Goal: Register for event/course

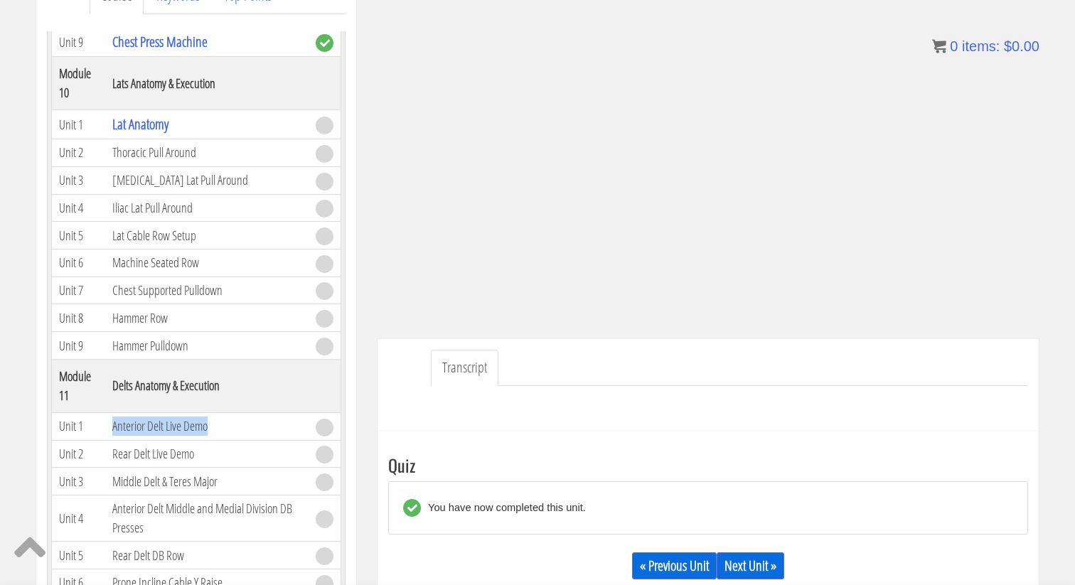
scroll to position [429, 0]
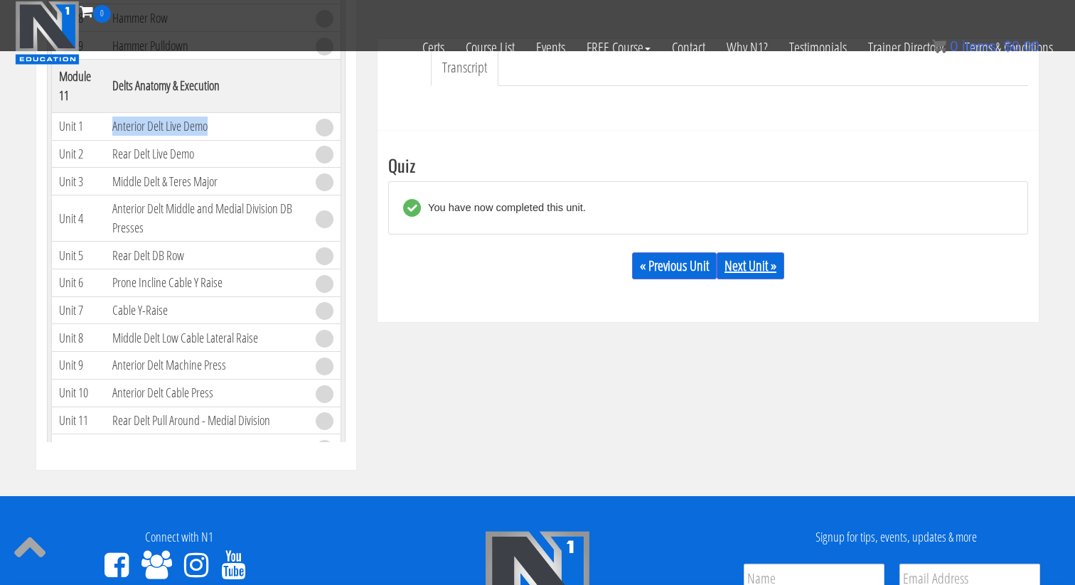
click at [748, 259] on link "Next Unit »" at bounding box center [750, 265] width 68 height 27
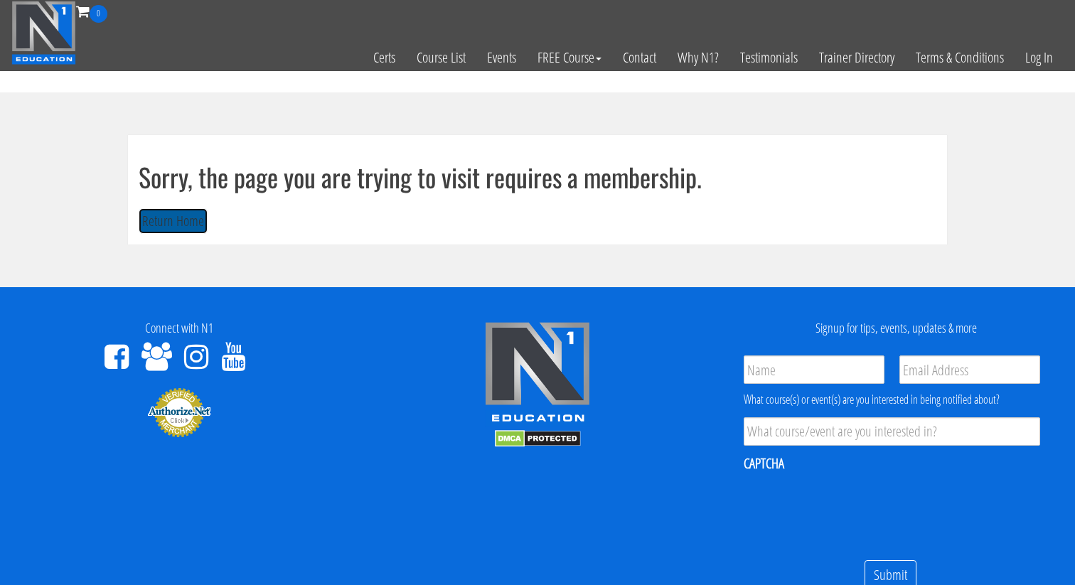
click at [157, 219] on button "Return Home" at bounding box center [173, 221] width 69 height 26
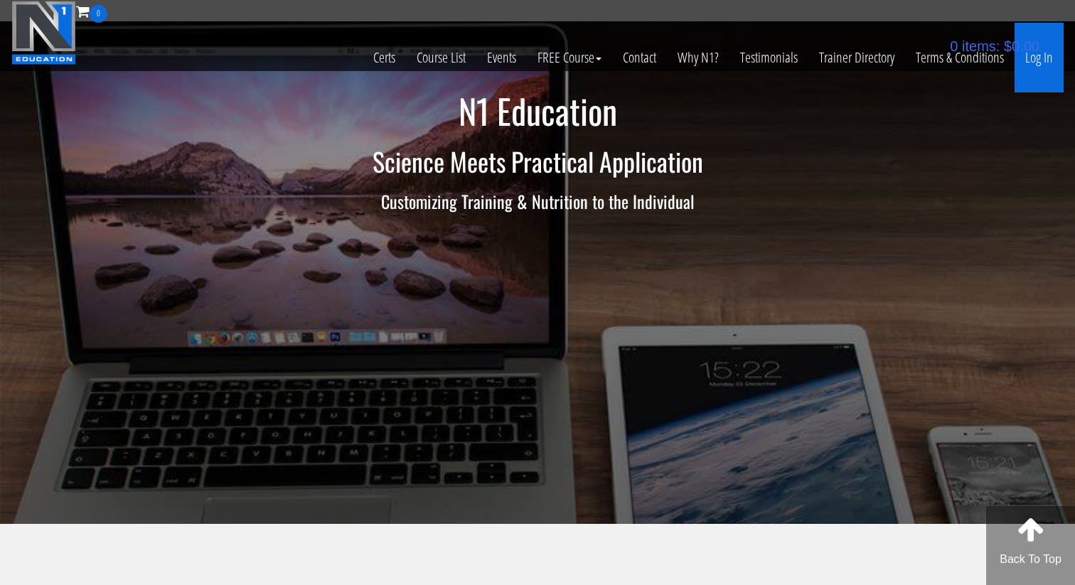
click at [1040, 60] on link "Log In" at bounding box center [1038, 58] width 49 height 70
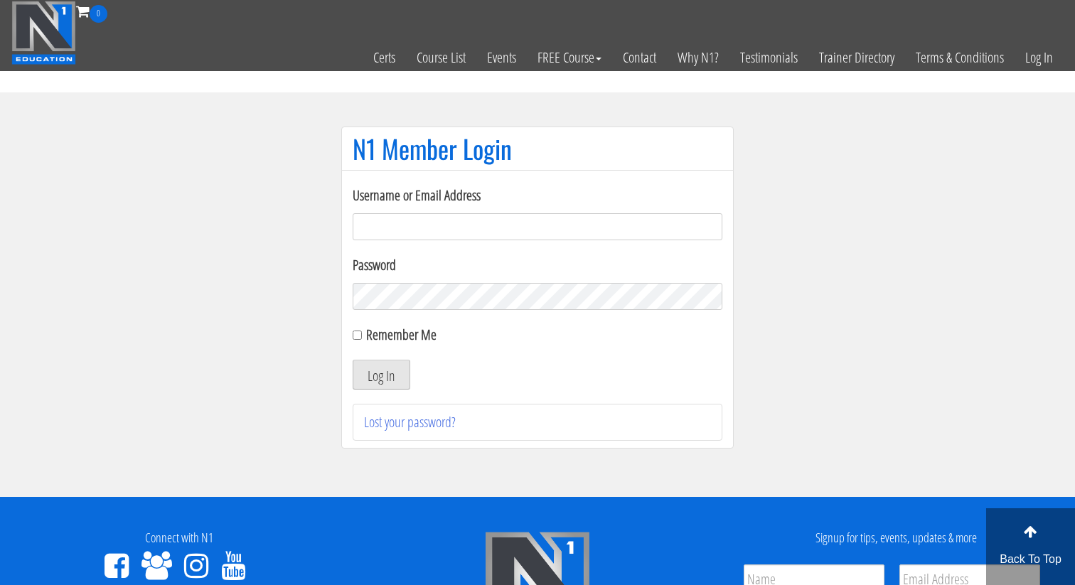
type input "dana@dofitnessco.com"
click at [391, 369] on button "Log In" at bounding box center [381, 375] width 58 height 30
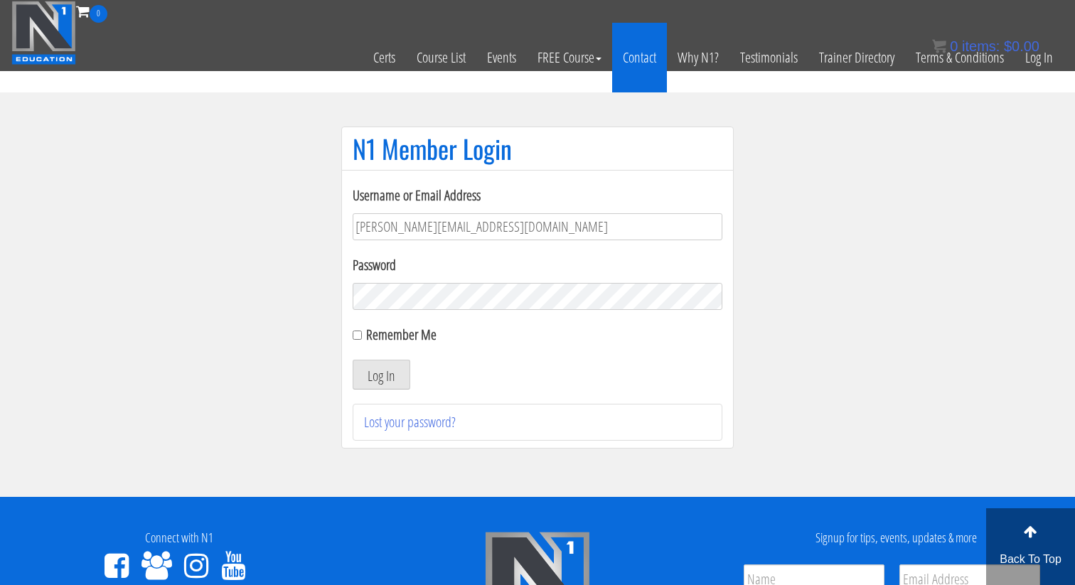
click at [642, 52] on link "Contact" at bounding box center [639, 58] width 55 height 70
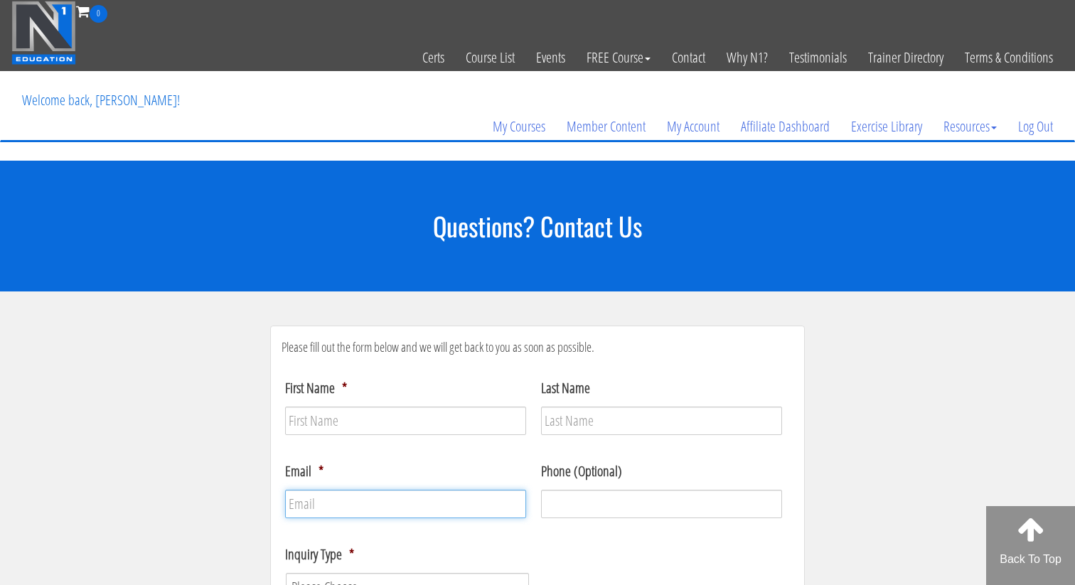
click at [434, 504] on input "Email *" at bounding box center [405, 504] width 241 height 28
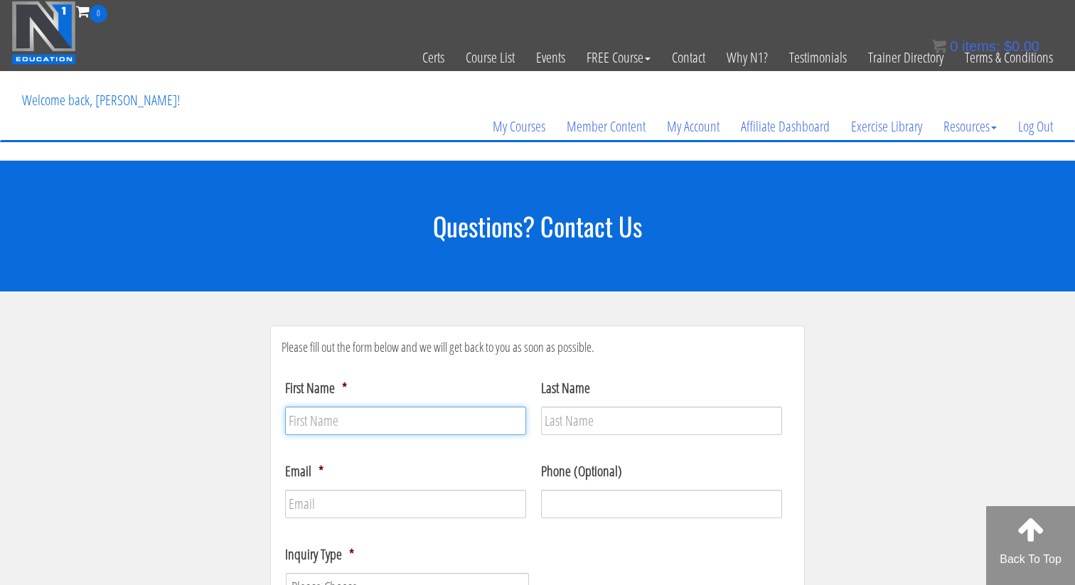
click at [328, 416] on input "First Name *" at bounding box center [405, 420] width 241 height 28
type input "d"
type input "Dana"
type input "Oleksuk"
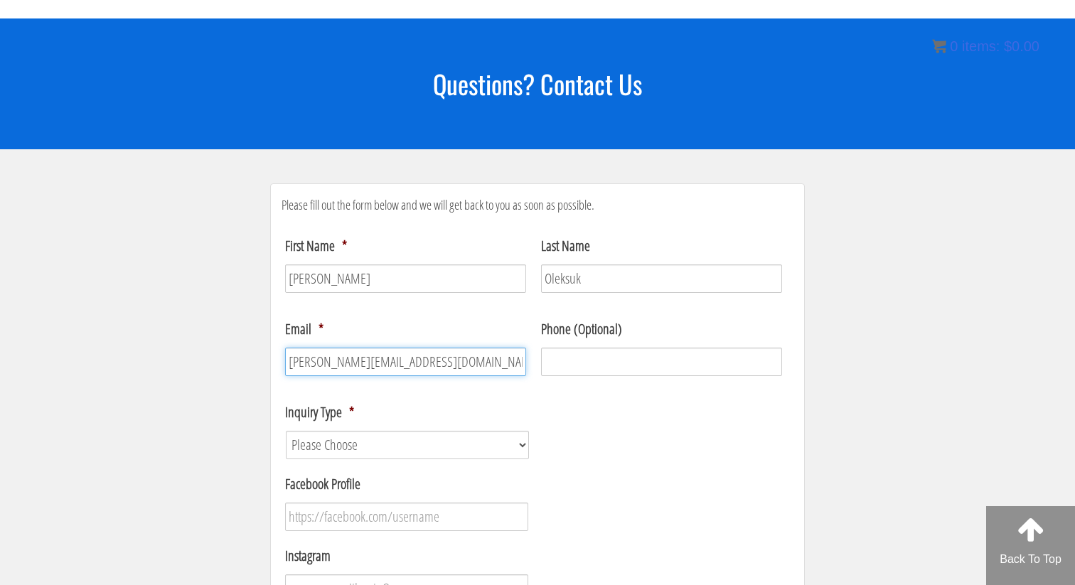
scroll to position [145, 0]
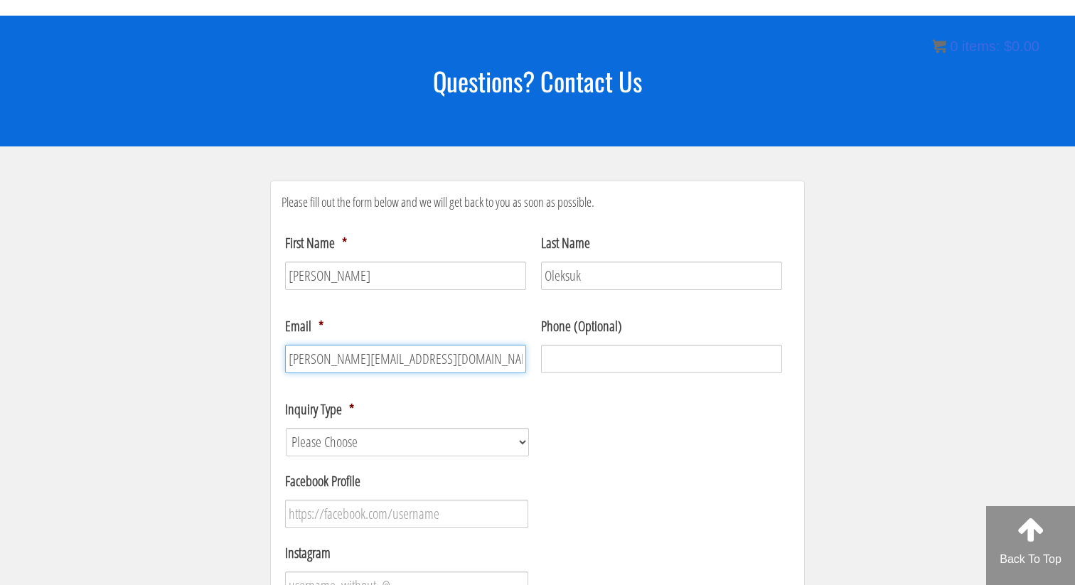
type input "Dana@dofitnessco.com"
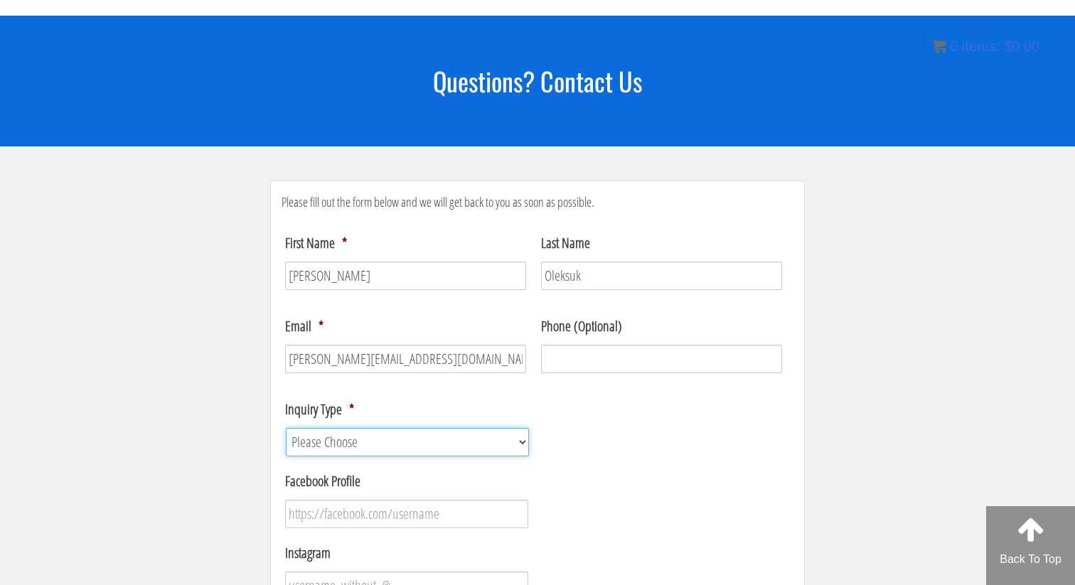
click at [330, 436] on select "Please Choose Course / Certification Information Technical Support Coaching Inq…" at bounding box center [407, 442] width 243 height 28
select select "Course / Certification Information"
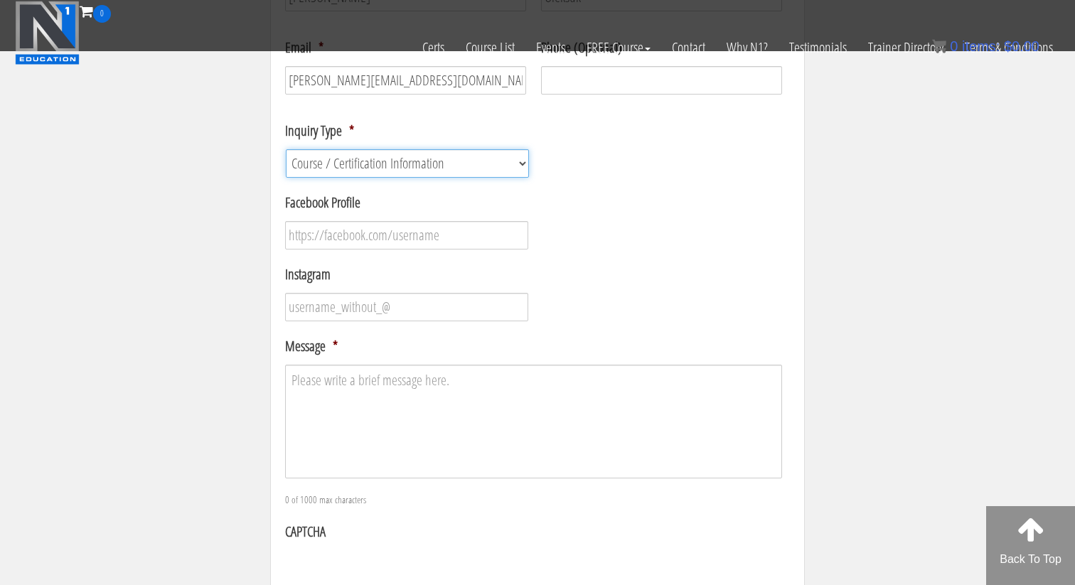
scroll to position [340, 0]
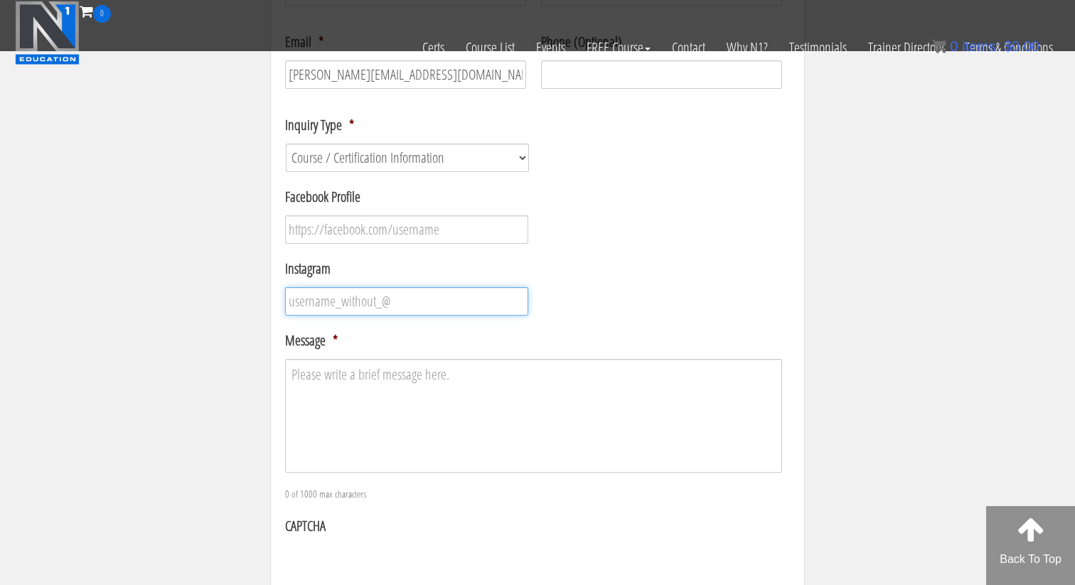
click at [415, 304] on input "Instagram" at bounding box center [406, 301] width 243 height 28
type input "danaoleksuk_fitness"
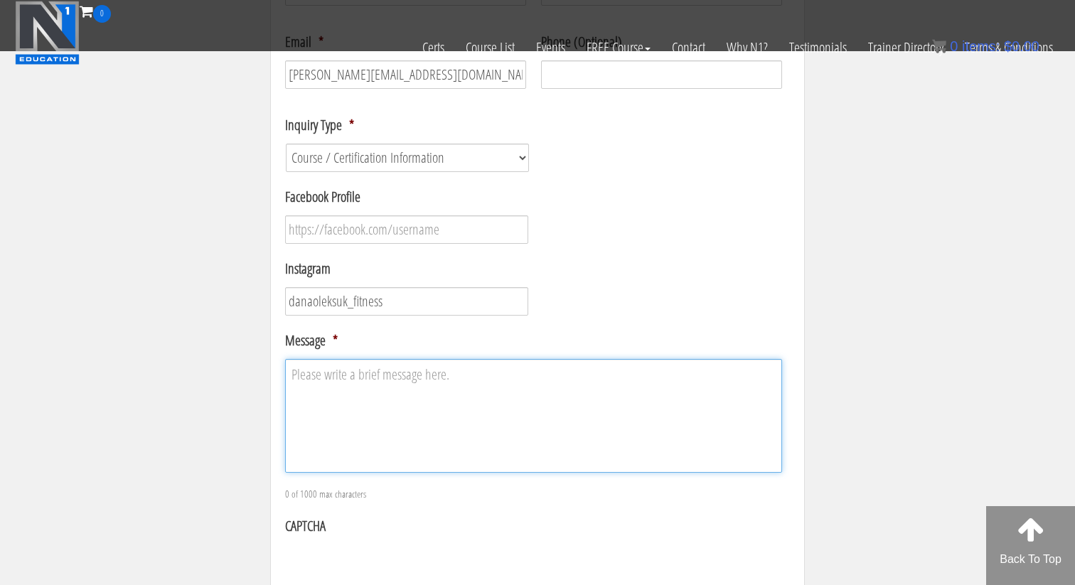
click at [423, 393] on textarea "Message *" at bounding box center [533, 416] width 497 height 114
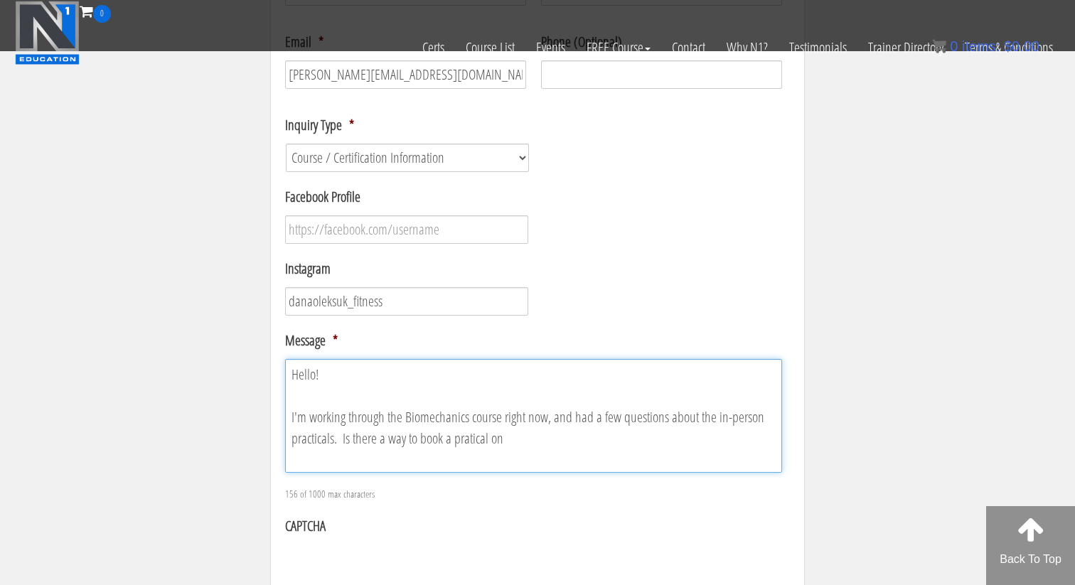
click at [470, 438] on textarea "Hello! I'm working through the Biomechanics course right now, and had a few que…" at bounding box center [533, 416] width 497 height 114
click at [538, 443] on textarea "Hello! I'm working through the Biomechanics course right now, and had a few que…" at bounding box center [533, 416] width 497 height 114
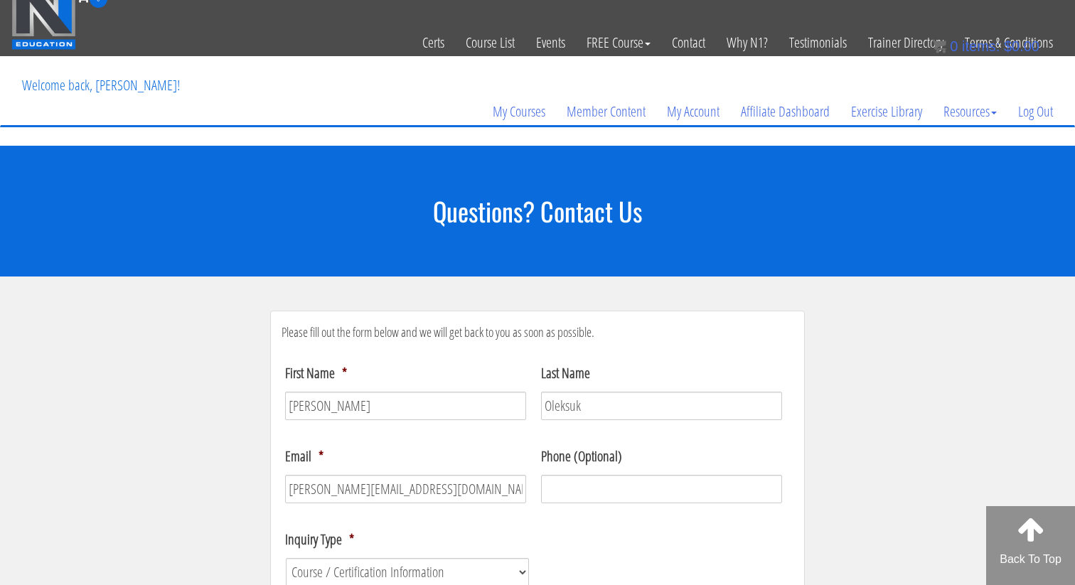
scroll to position [0, 0]
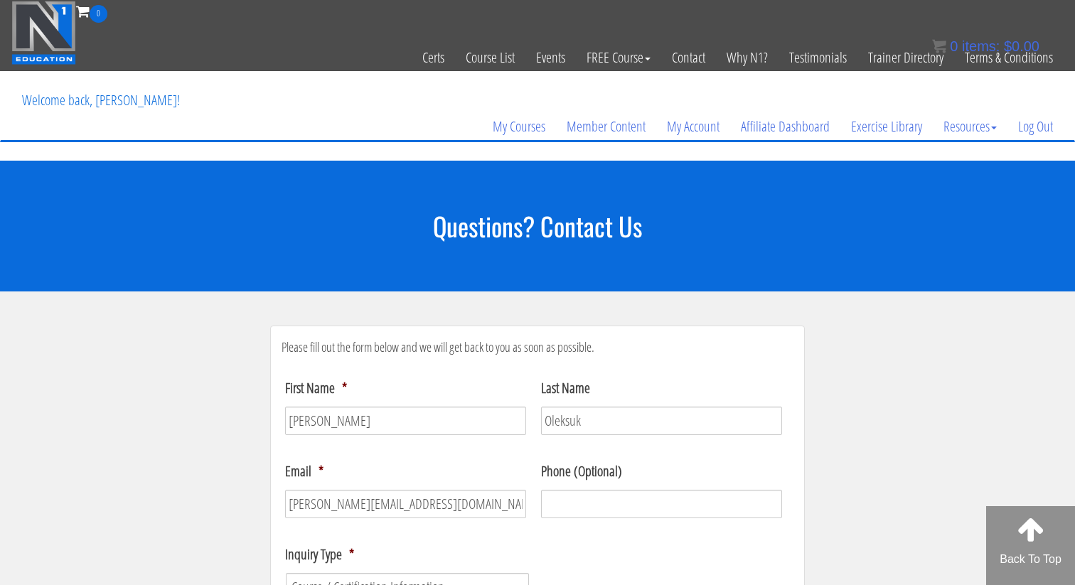
type textarea "Hello! I'm working through the Biomechanics course right now, and had a few que…"
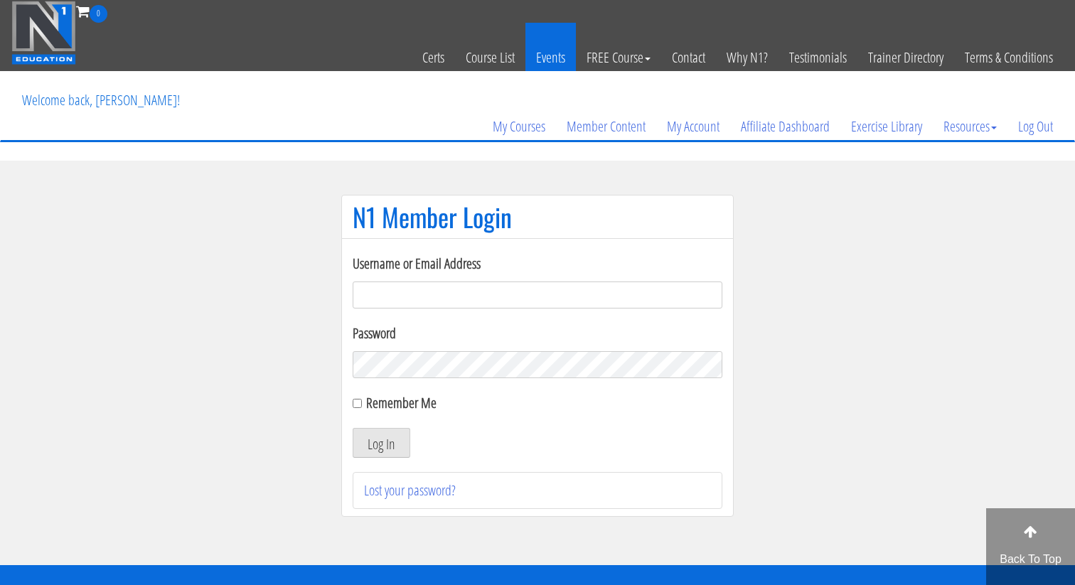
type input "dana@dofitnessco.com"
click at [544, 60] on link "Events" at bounding box center [550, 58] width 50 height 70
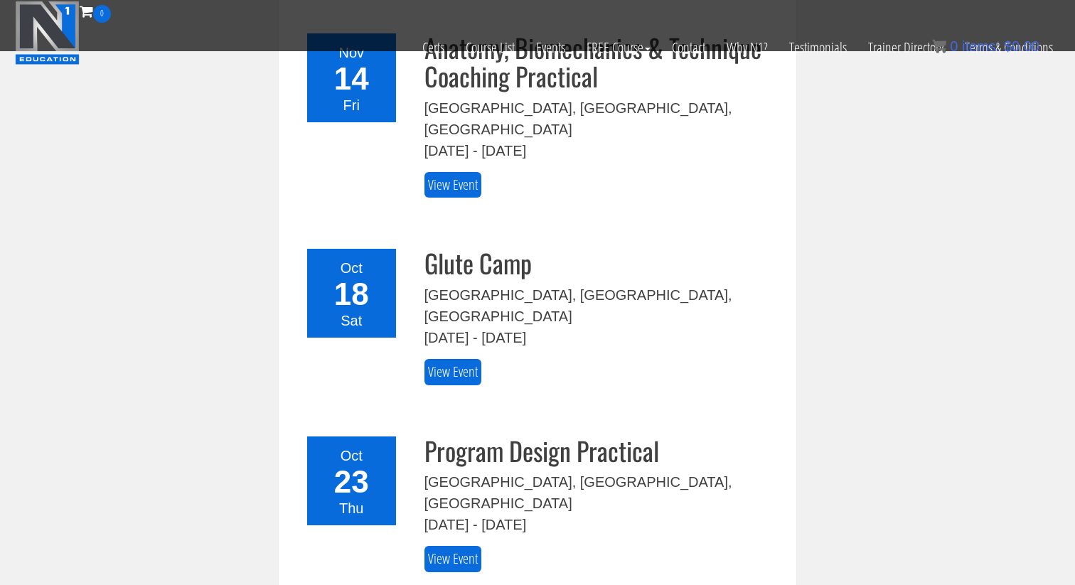
scroll to position [518, 0]
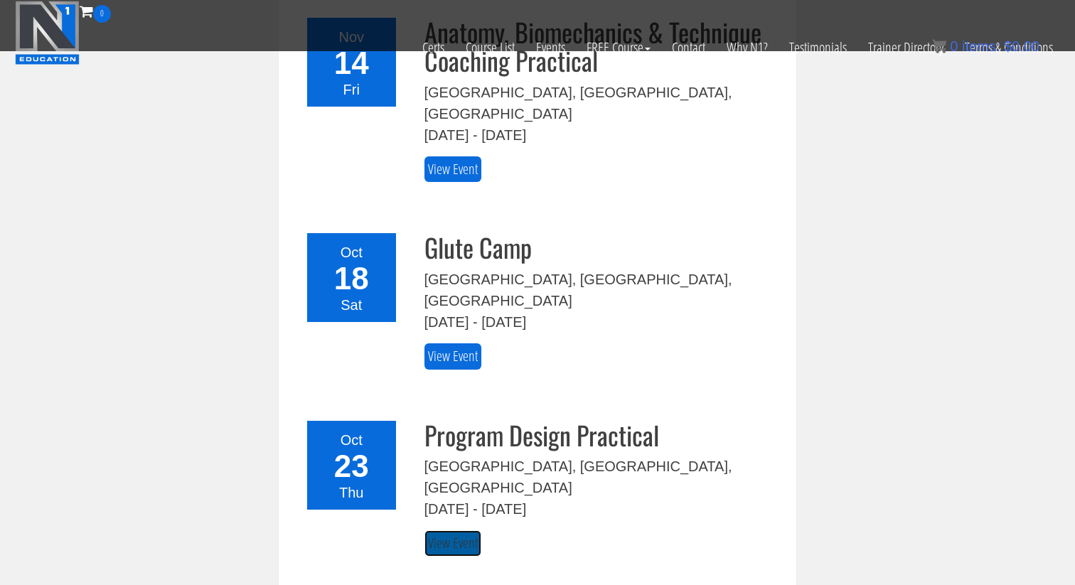
click at [450, 530] on link "View Event" at bounding box center [452, 543] width 57 height 26
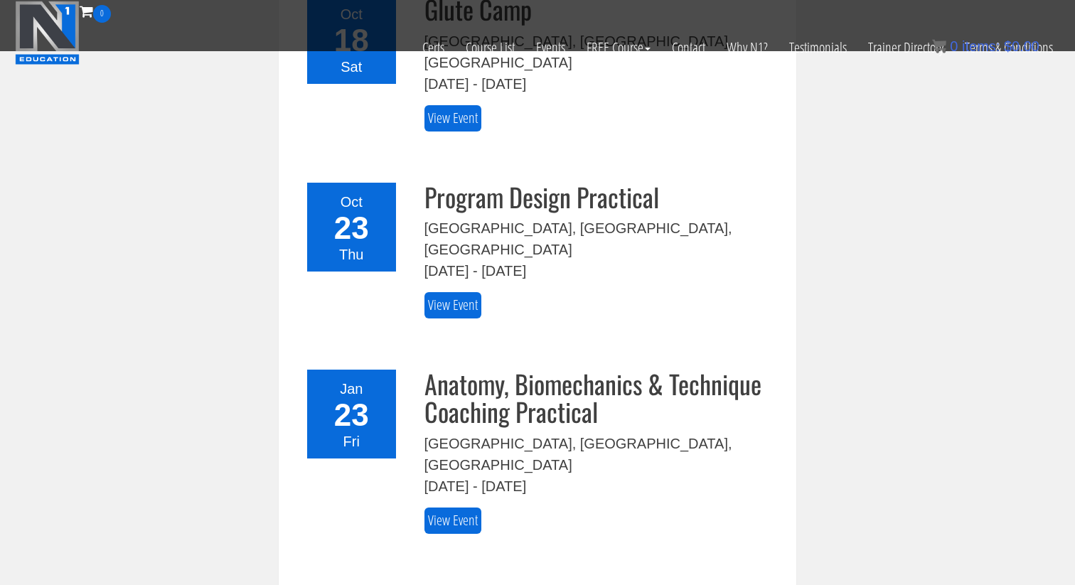
scroll to position [758, 0]
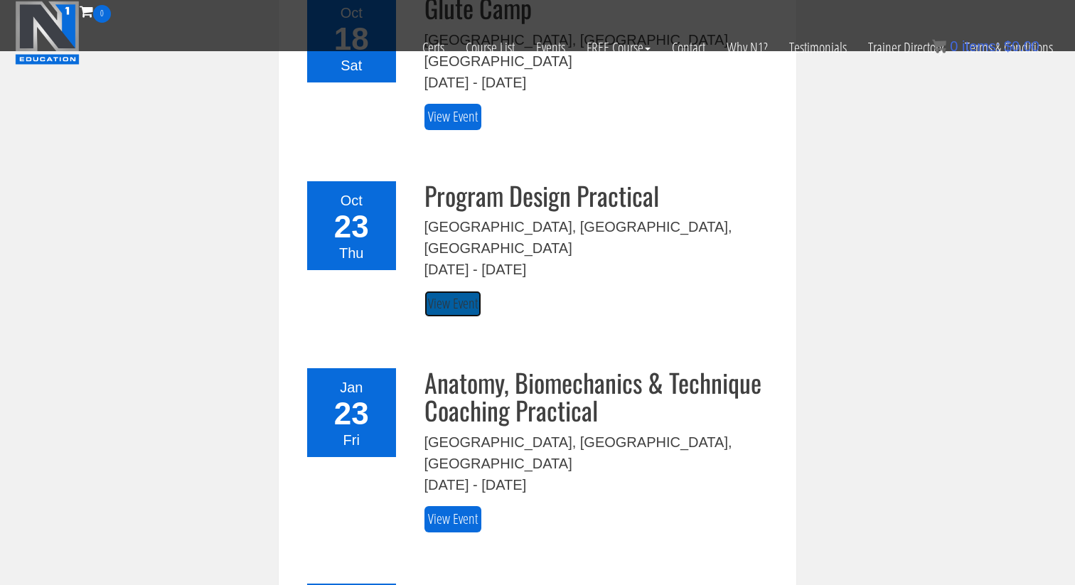
click at [470, 291] on link "View Event" at bounding box center [452, 304] width 57 height 26
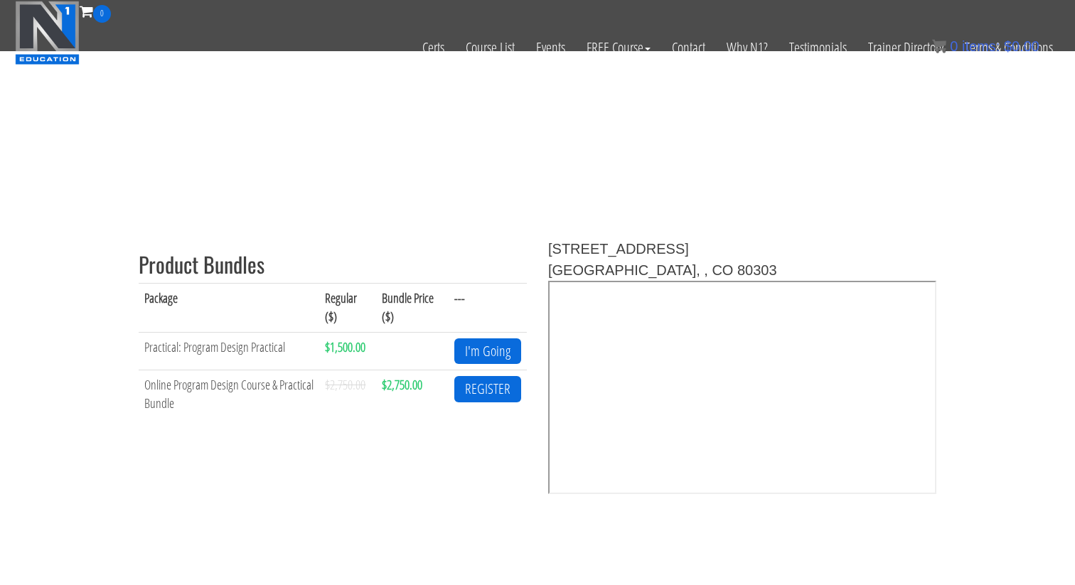
scroll to position [509, 0]
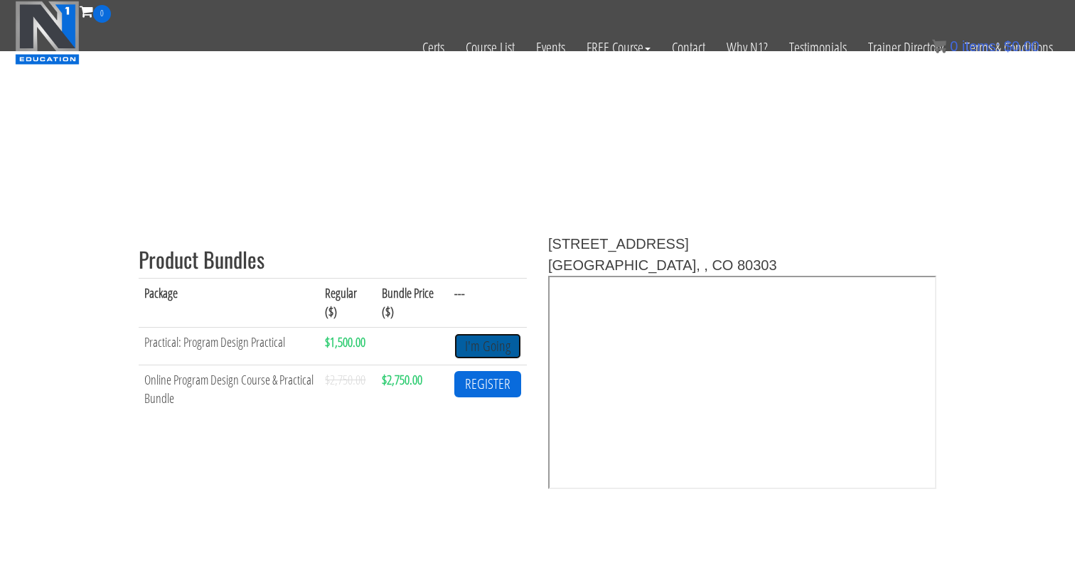
click at [494, 346] on link "I'm Going" at bounding box center [487, 346] width 67 height 26
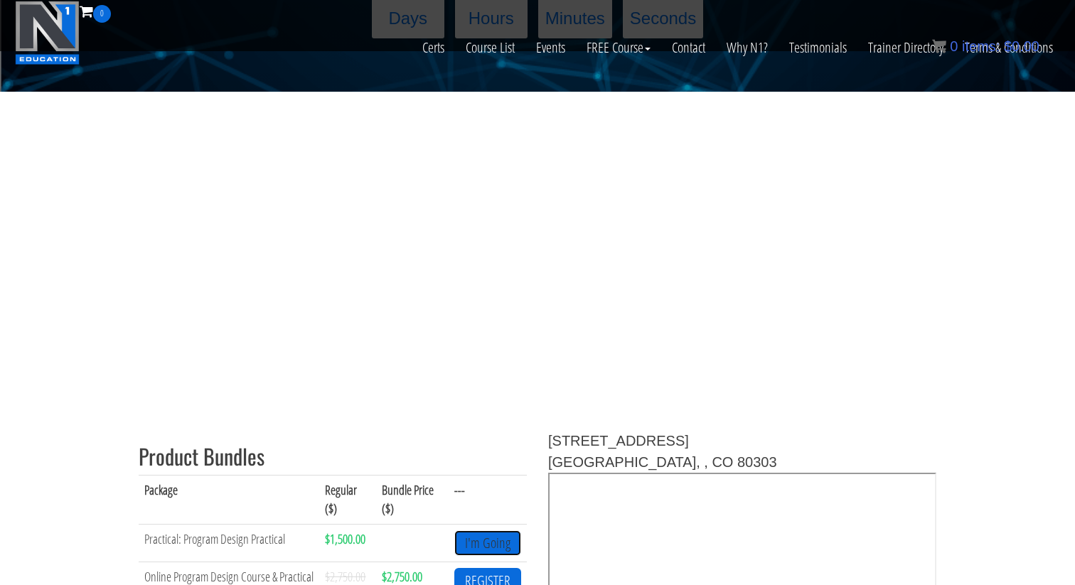
scroll to position [313, 0]
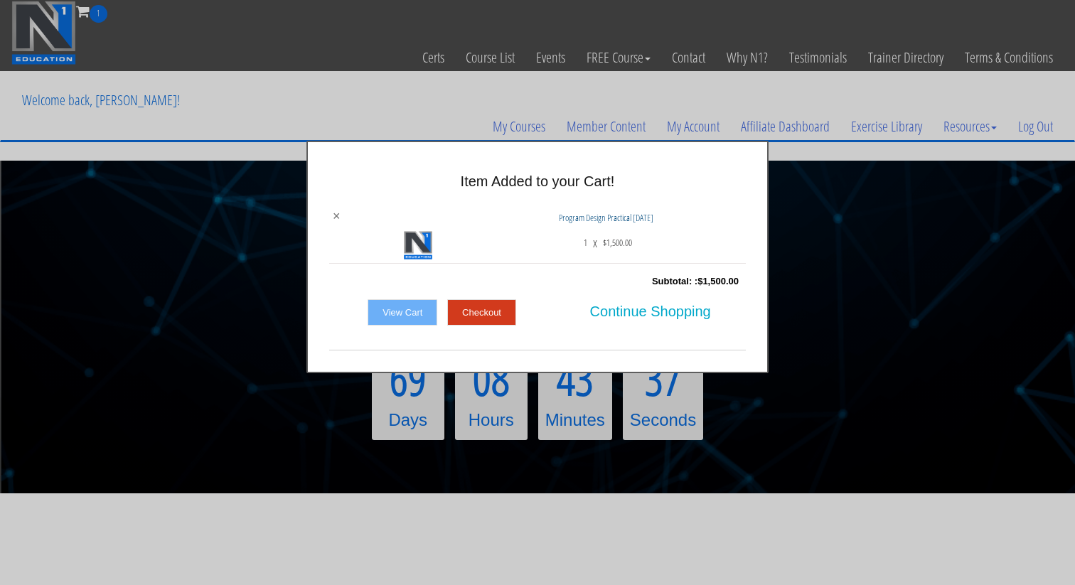
click at [335, 212] on link "×" at bounding box center [337, 216] width 8 height 13
click at [843, 419] on div at bounding box center [537, 292] width 1075 height 585
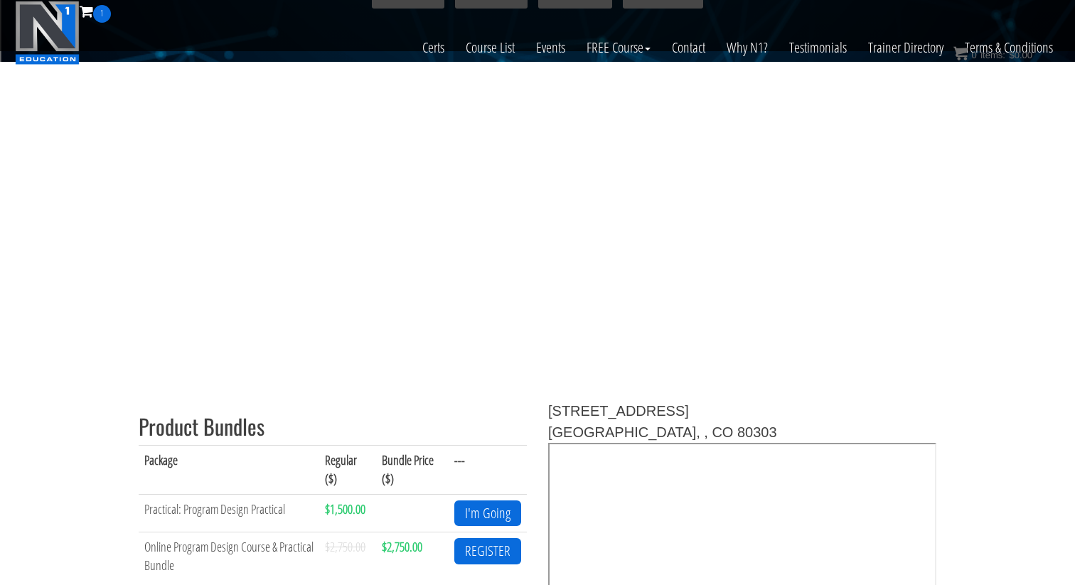
scroll to position [343, 0]
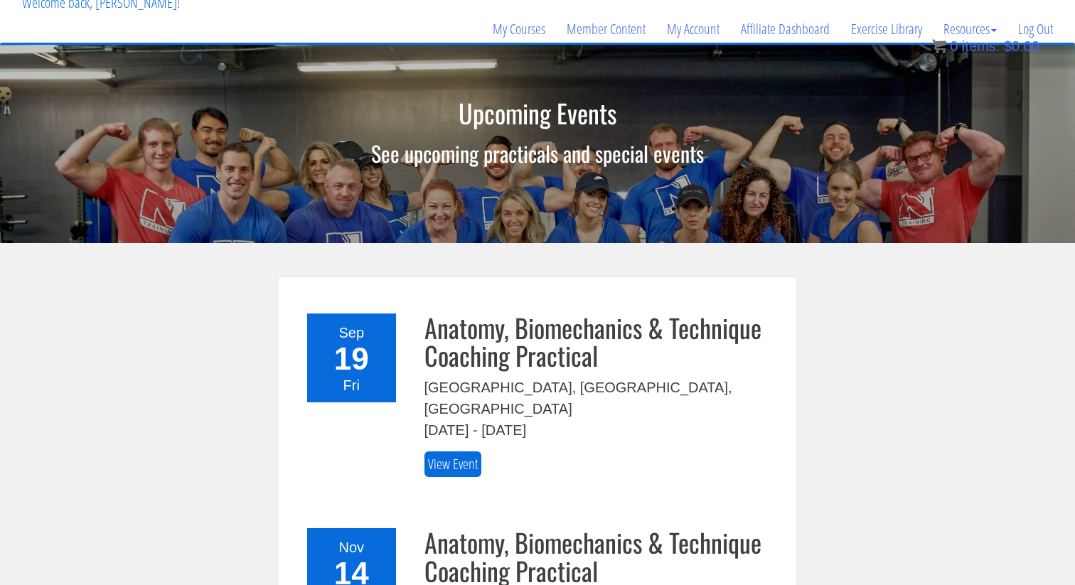
scroll to position [45, 0]
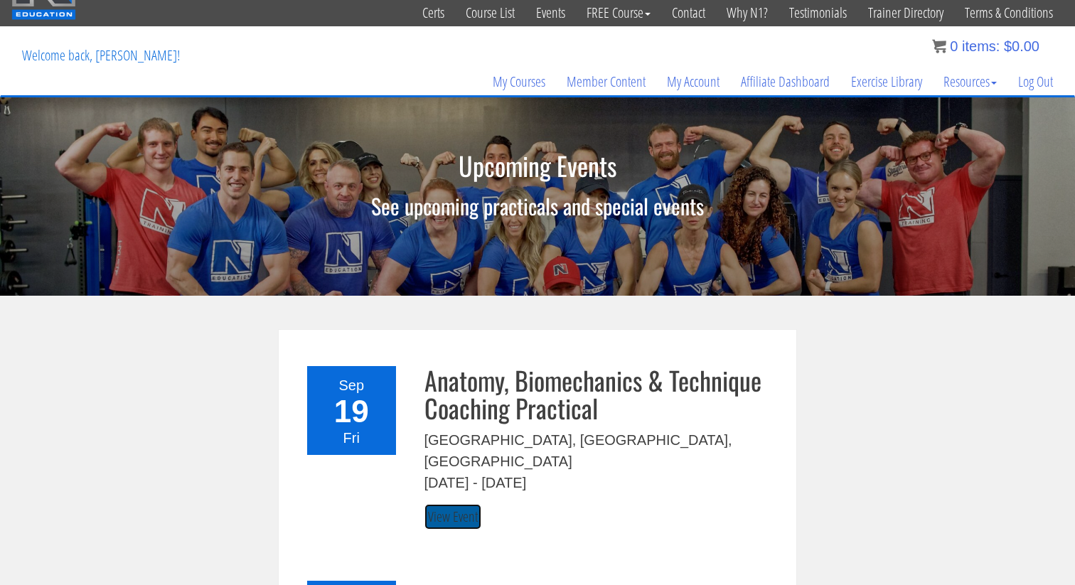
click at [456, 504] on link "View Event" at bounding box center [452, 517] width 57 height 26
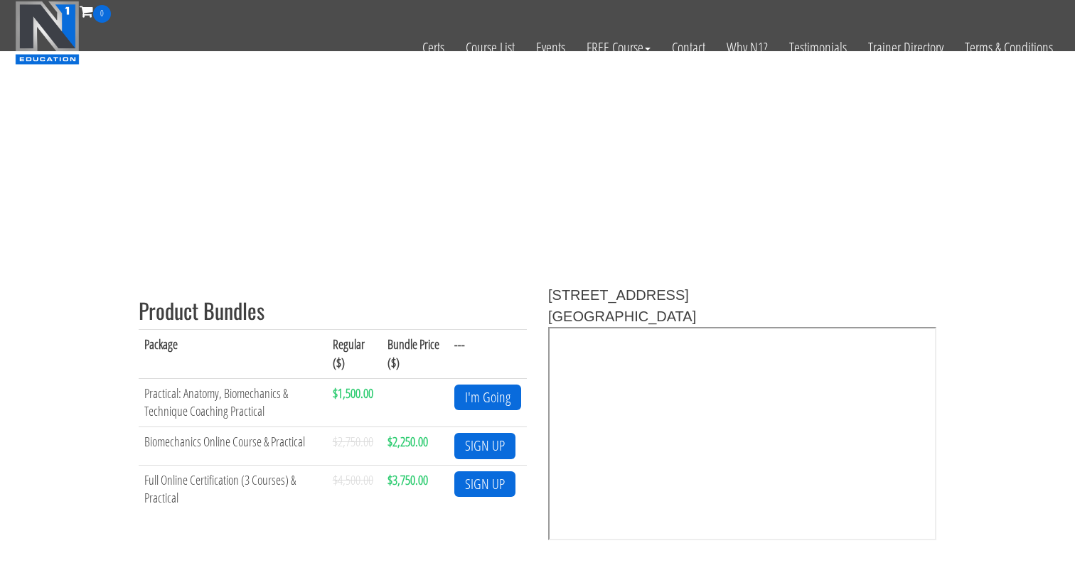
scroll to position [456, 0]
